Goal: Find specific page/section: Find specific page/section

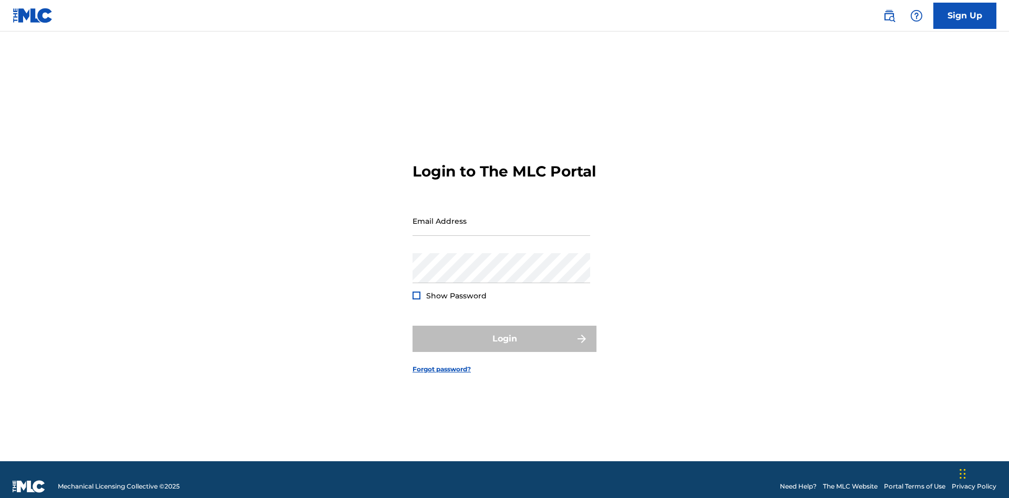
scroll to position [14, 0]
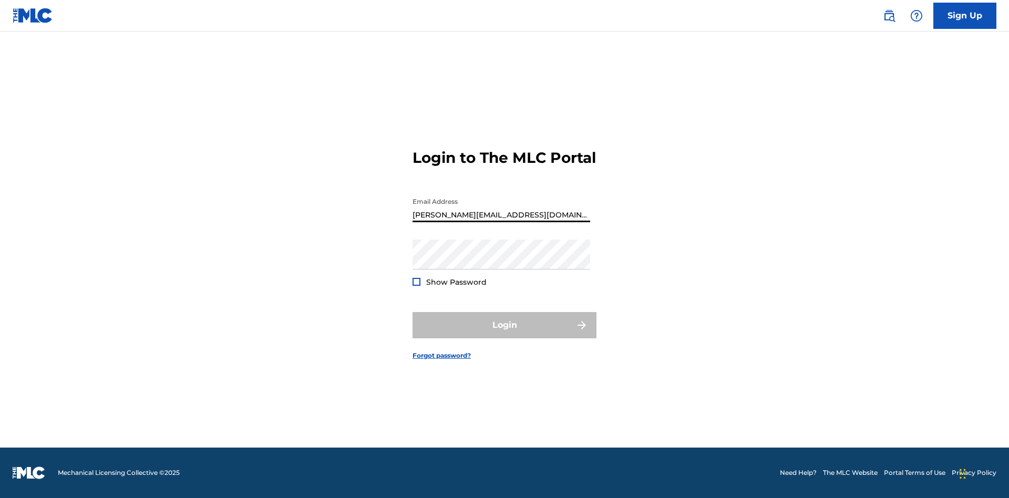
type input "[PERSON_NAME][EMAIL_ADDRESS][DOMAIN_NAME]"
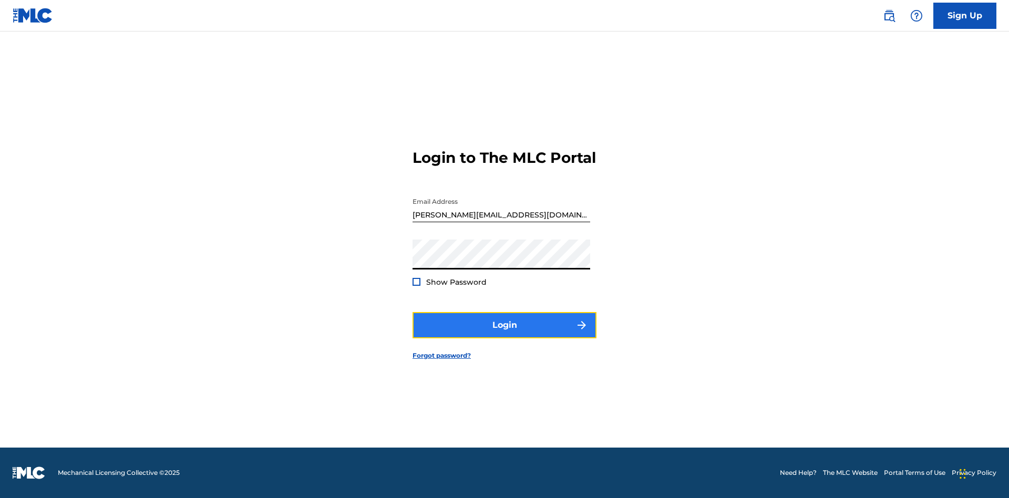
click at [505, 334] on button "Login" at bounding box center [505, 325] width 184 height 26
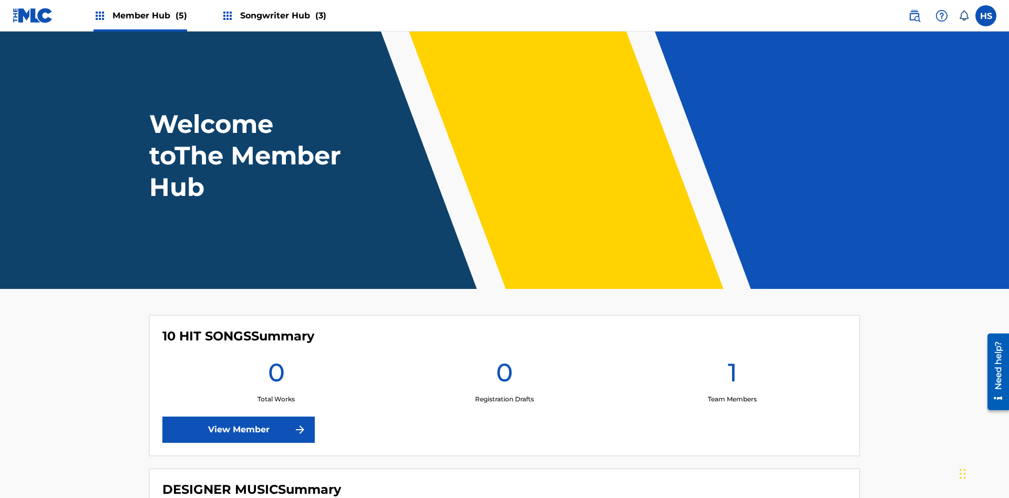
scroll to position [45, 0]
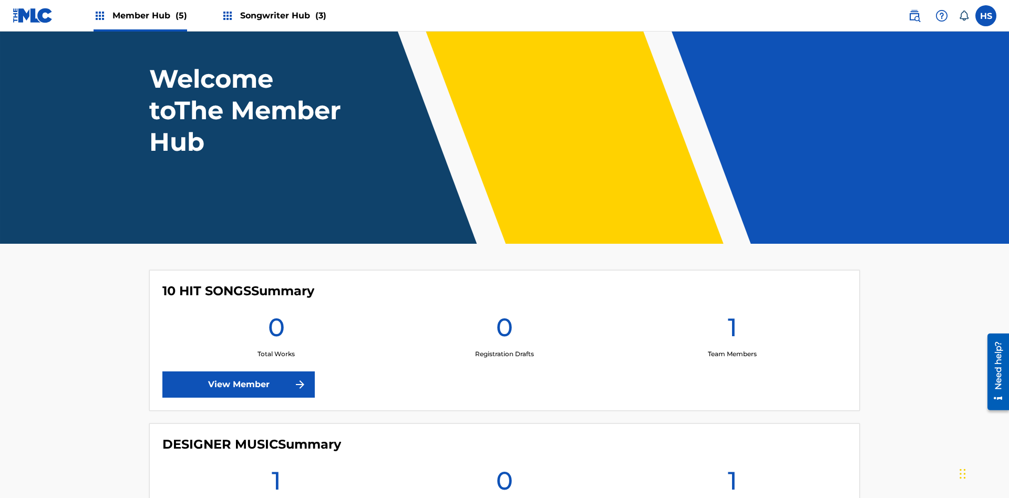
click at [149, 15] on span "Member Hub (5)" at bounding box center [150, 15] width 75 height 12
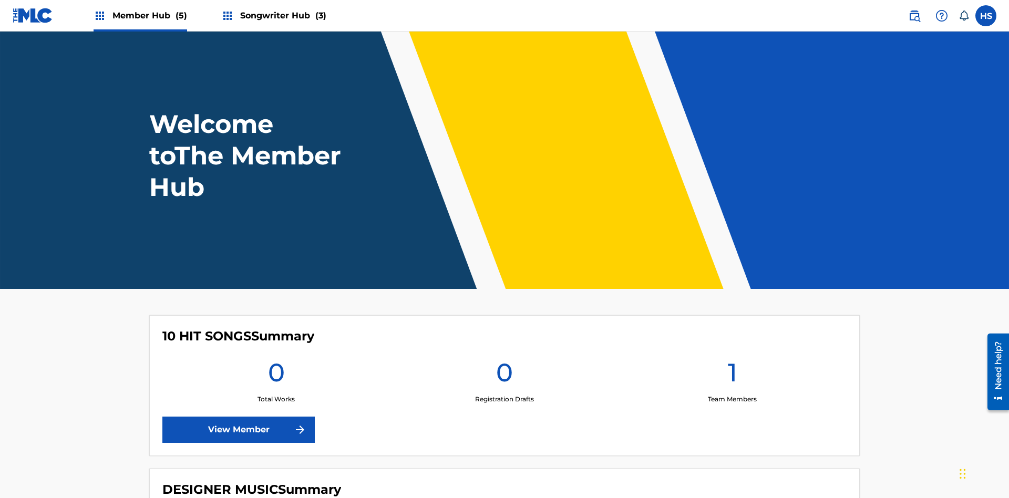
scroll to position [635, 0]
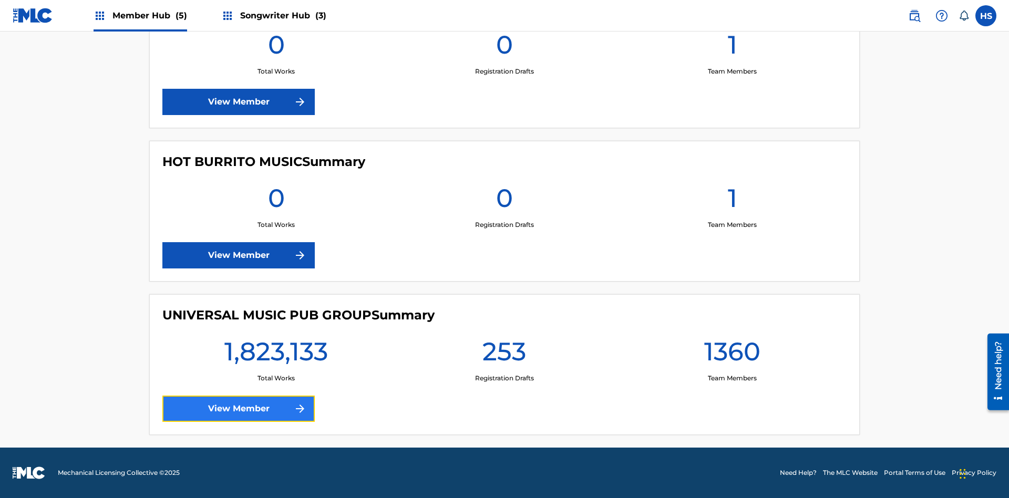
click at [239, 409] on link "View Member" at bounding box center [238, 409] width 152 height 26
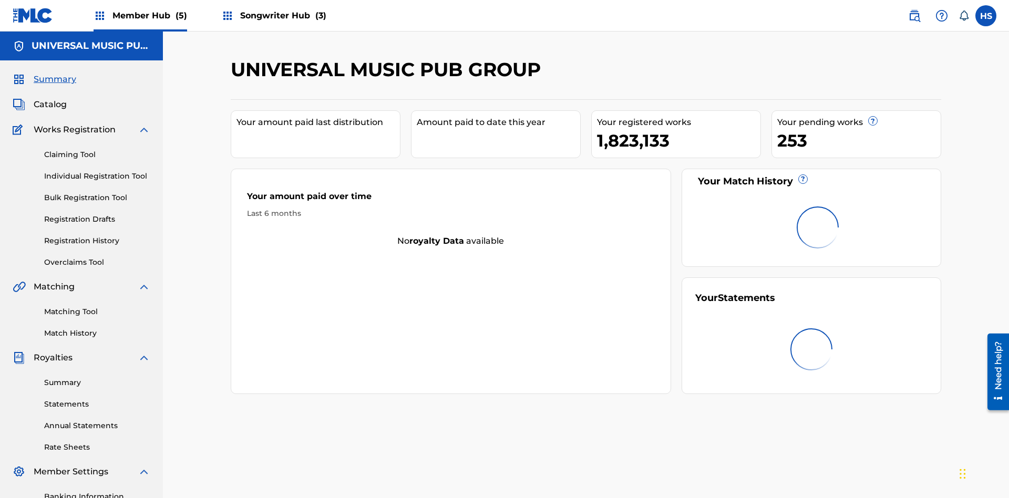
scroll to position [35, 0]
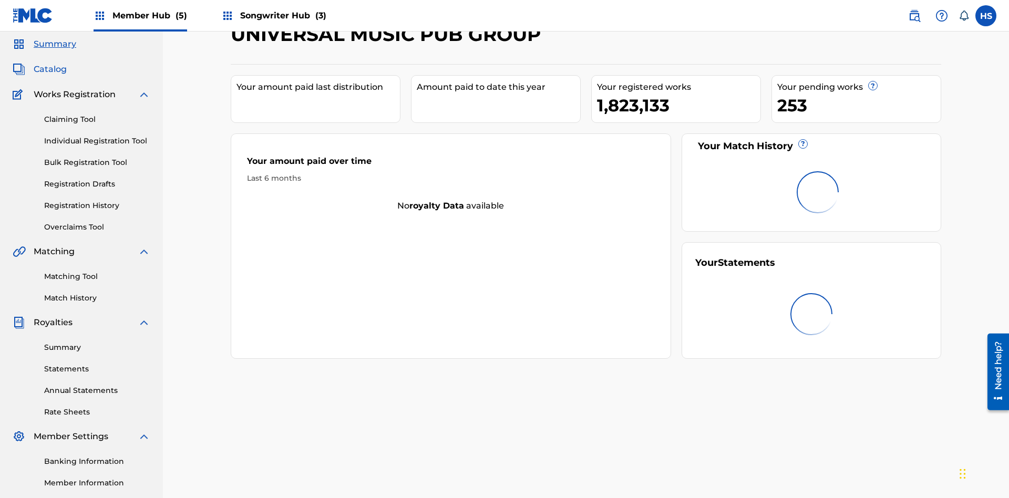
click at [50, 69] on span "Catalog" at bounding box center [50, 69] width 33 height 13
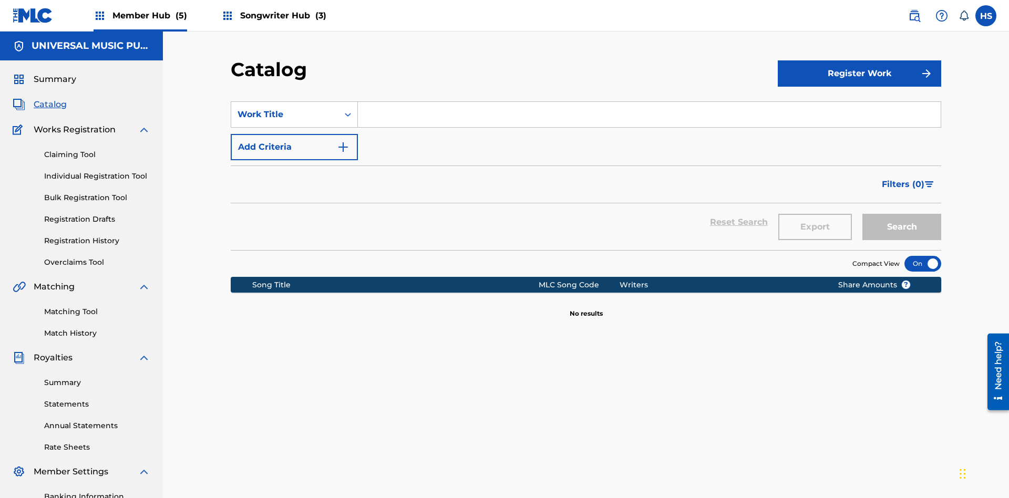
click at [649, 102] on input "Search Form" at bounding box center [649, 114] width 583 height 25
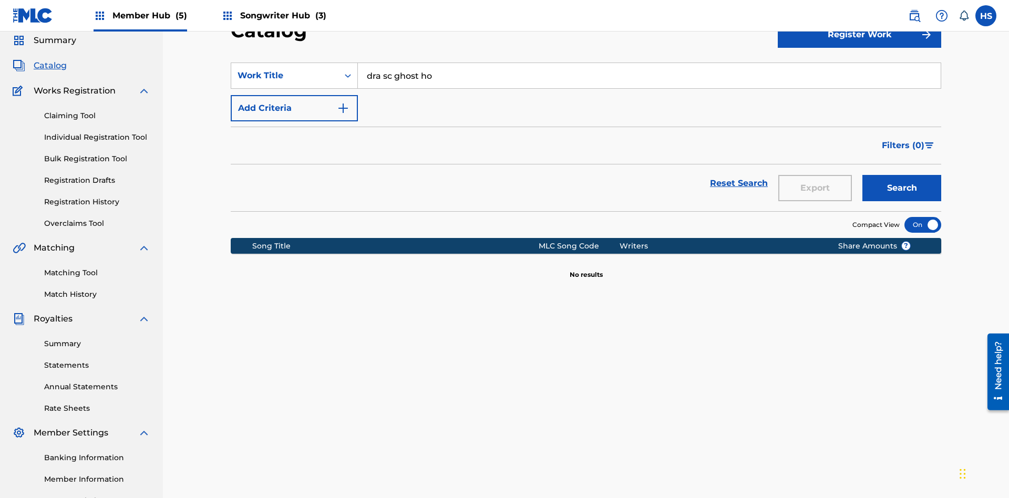
type input "dra sc ghost hol"
